Goal: Connect with others: Connect with others

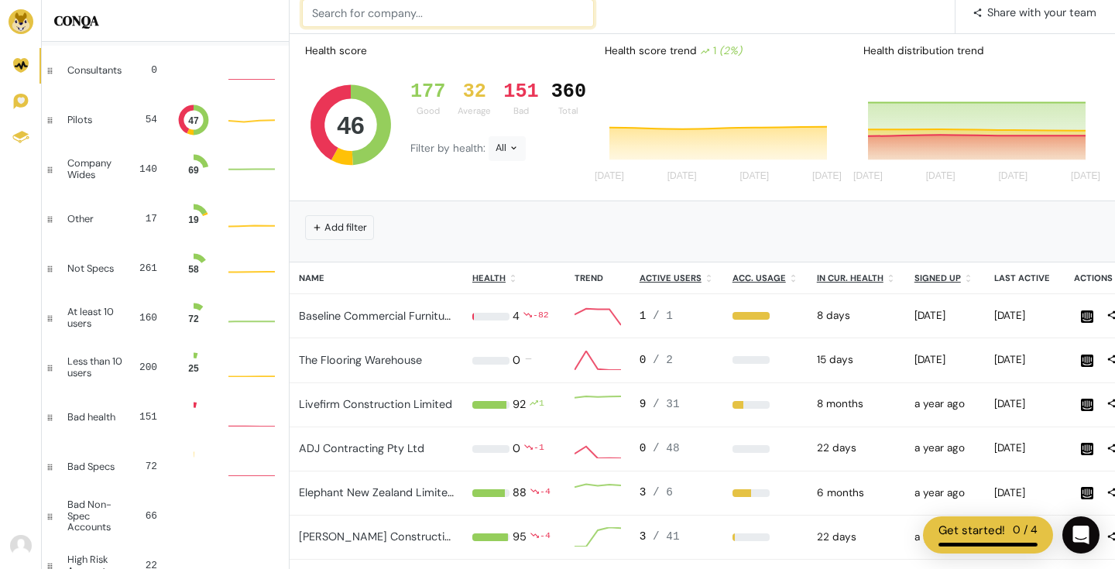
scroll to position [1, 1]
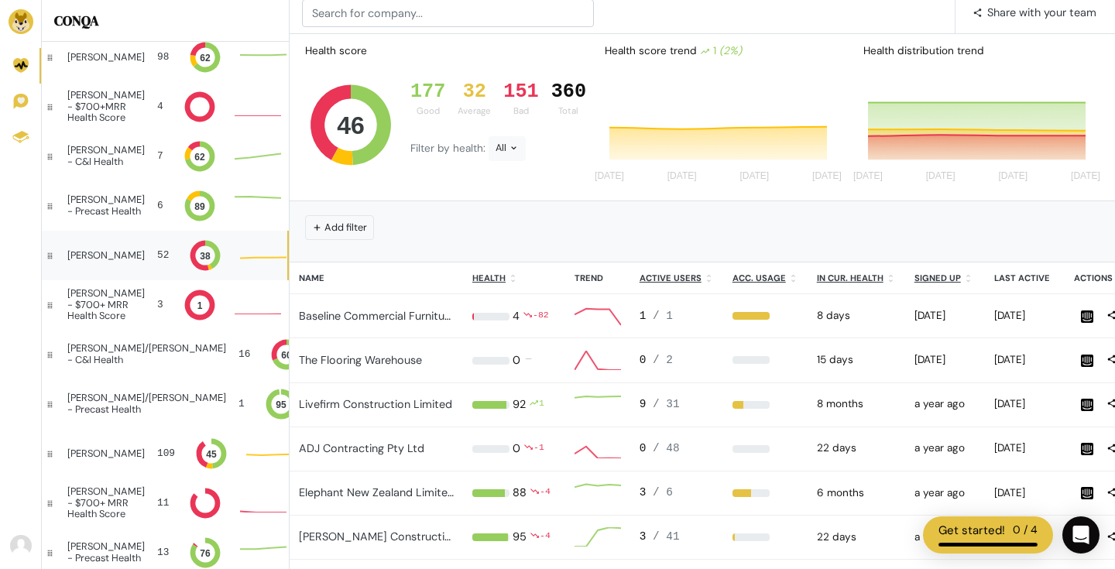
click at [108, 269] on div "[PERSON_NAME] 52 38" at bounding box center [164, 256] width 245 height 50
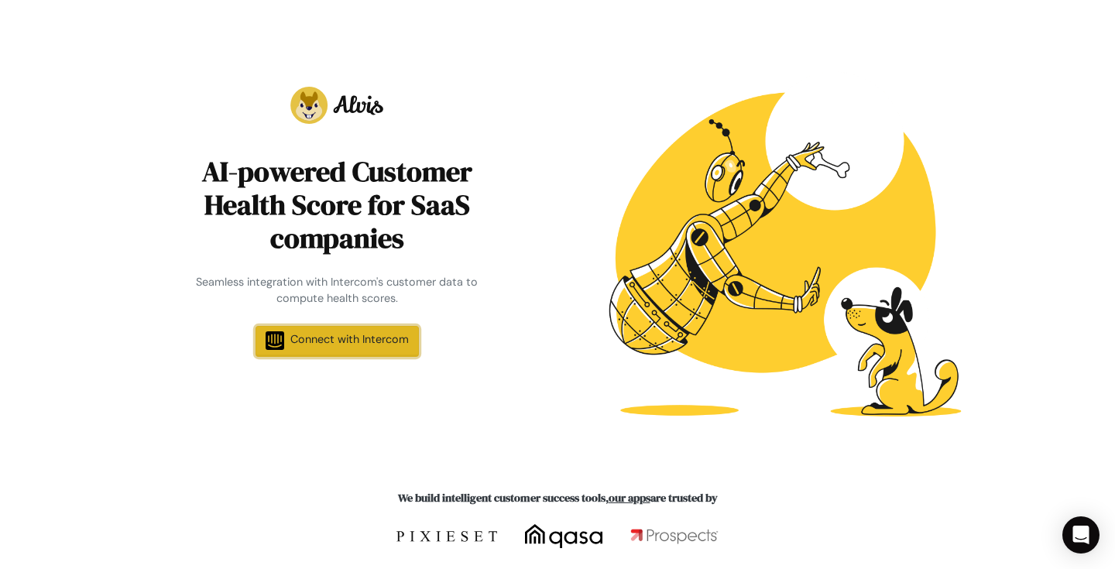
click at [363, 345] on span "Connect with Intercom" at bounding box center [349, 339] width 118 height 14
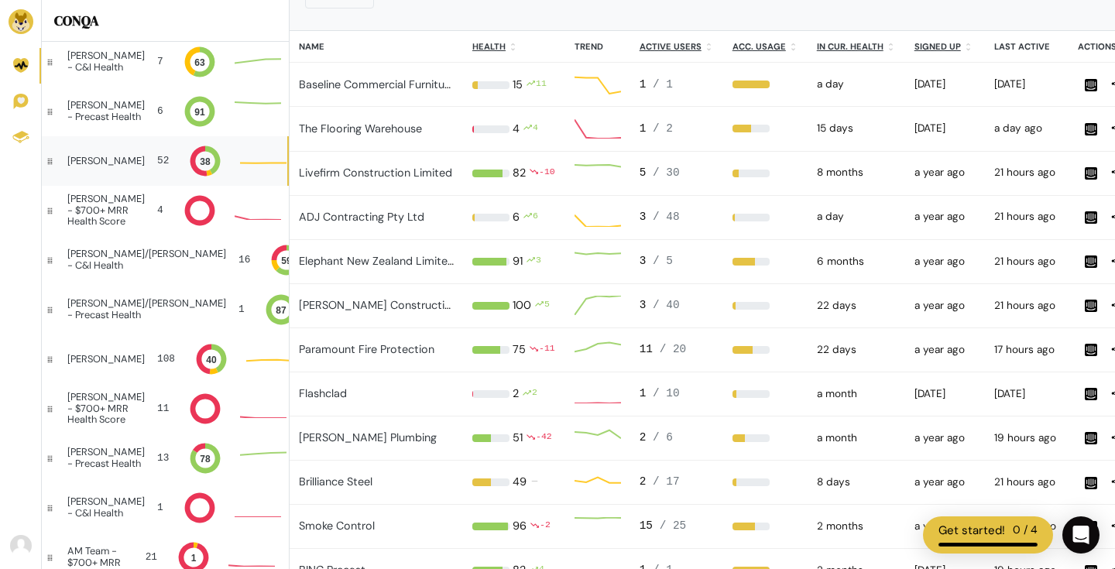
click at [107, 150] on div "[PERSON_NAME] 52 38" at bounding box center [164, 161] width 245 height 50
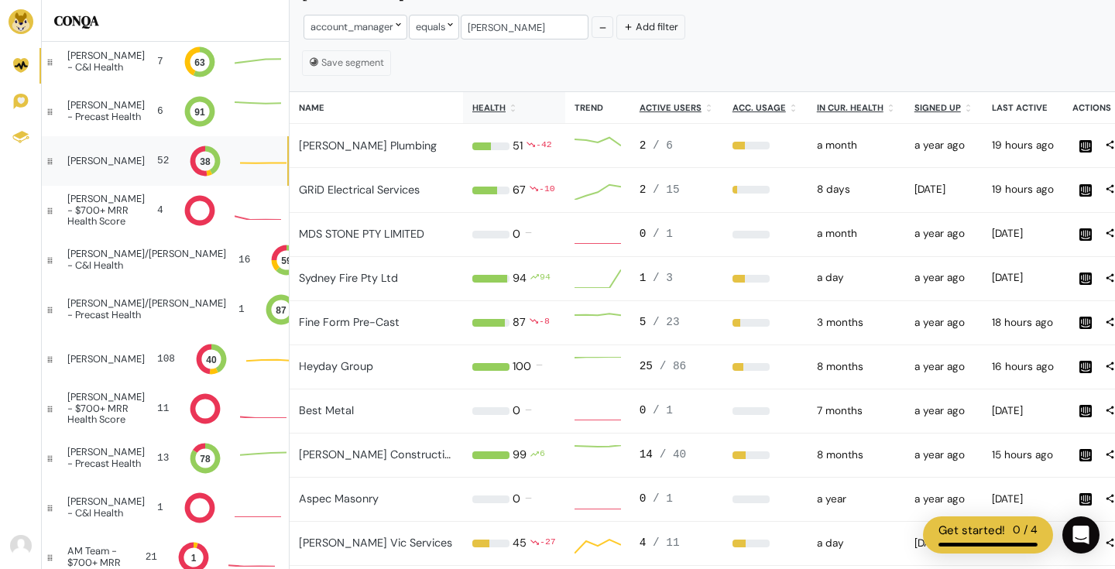
click at [523, 108] on th "Health" at bounding box center [514, 108] width 102 height 32
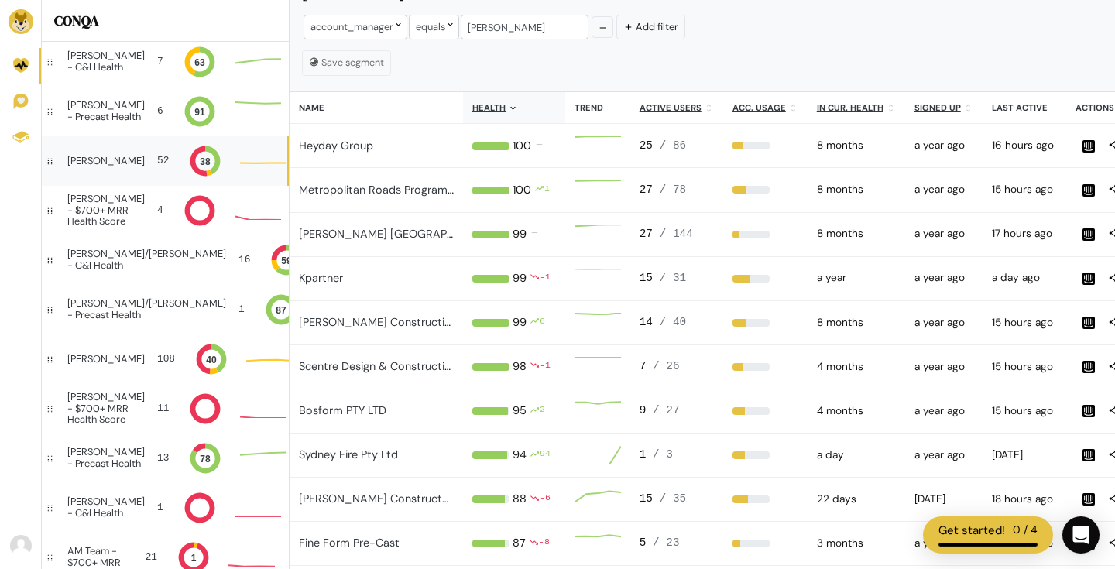
click at [523, 108] on th "Health" at bounding box center [514, 108] width 102 height 32
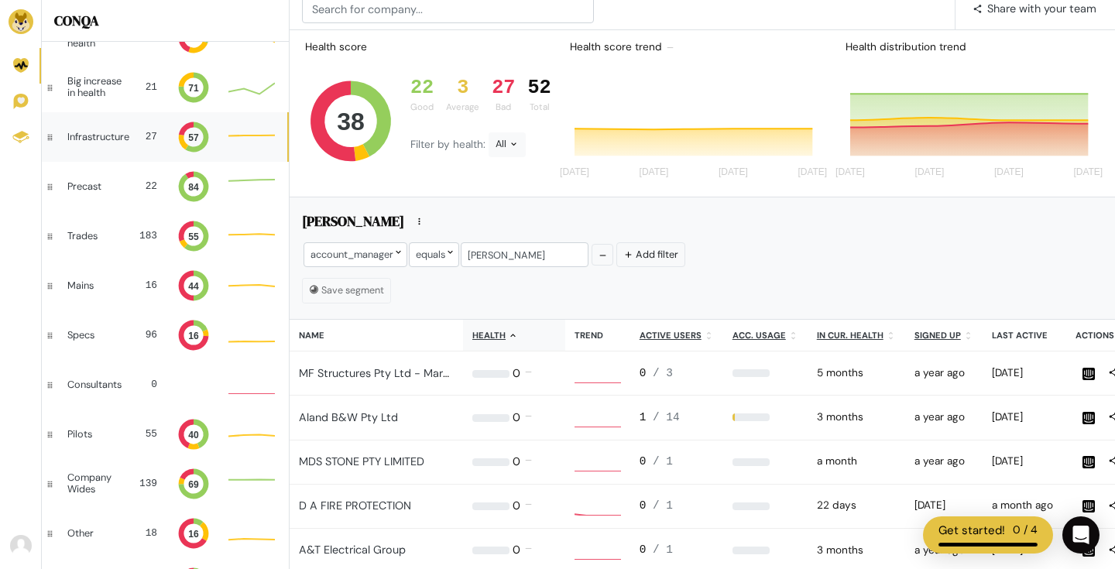
click at [118, 146] on div "Infrastructure 27 57" at bounding box center [164, 137] width 245 height 50
